Goal: Task Accomplishment & Management: Use online tool/utility

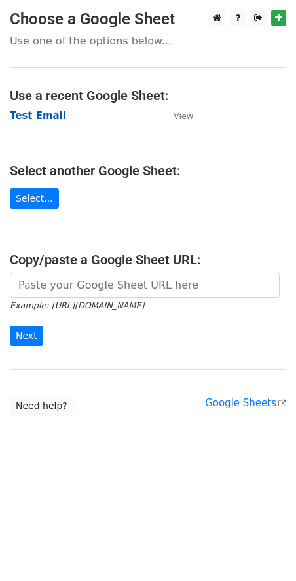
click at [20, 113] on strong "Test Email" at bounding box center [38, 116] width 56 height 12
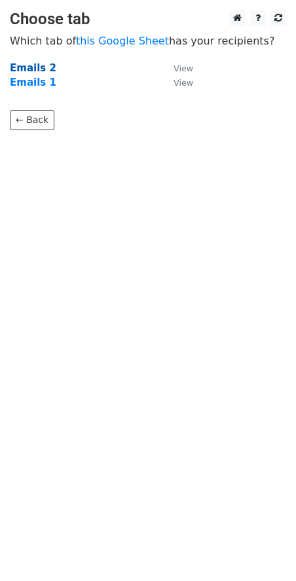
click at [35, 63] on strong "Emails 2" at bounding box center [33, 68] width 46 height 12
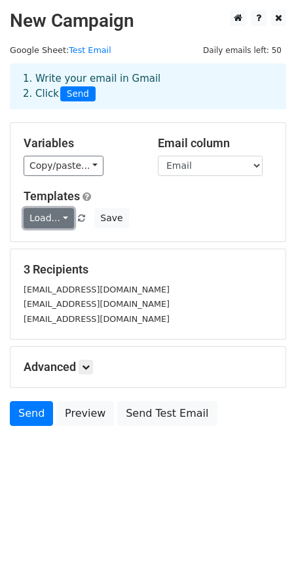
click at [55, 215] on link "Load..." at bounding box center [49, 218] width 50 height 20
click at [63, 246] on link "Reviews" at bounding box center [75, 248] width 103 height 21
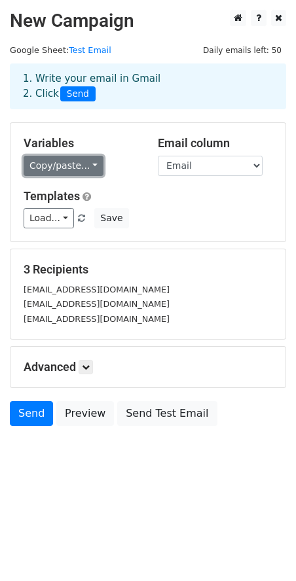
click at [51, 156] on link "Copy/paste..." at bounding box center [64, 166] width 80 height 20
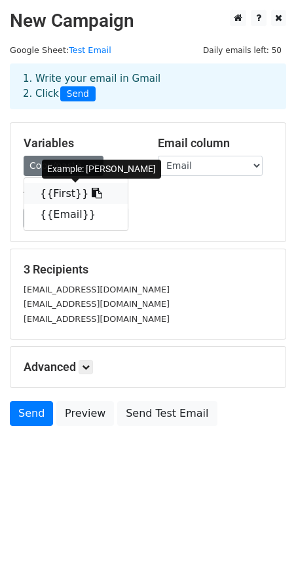
click at [60, 194] on link "{{First}}" at bounding box center [75, 193] width 103 height 21
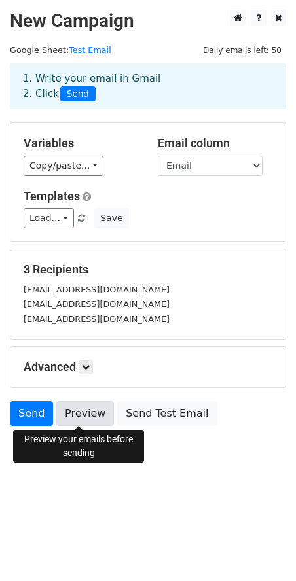
click at [88, 416] on link "Preview" at bounding box center [85, 413] width 58 height 25
click at [89, 408] on link "Preview" at bounding box center [85, 413] width 58 height 25
click at [73, 421] on link "Preview" at bounding box center [85, 413] width 58 height 25
click at [69, 412] on link "Preview" at bounding box center [85, 413] width 58 height 25
click at [80, 412] on link "Preview" at bounding box center [85, 413] width 58 height 25
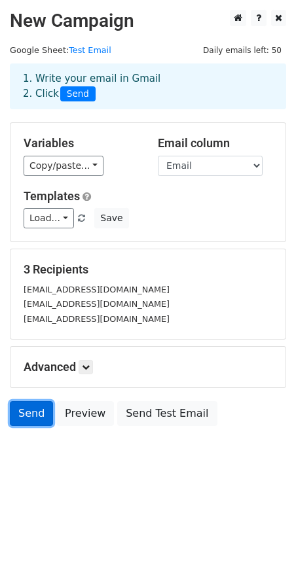
click at [41, 416] on link "Send" at bounding box center [31, 413] width 43 height 25
